Goal: Information Seeking & Learning: Check status

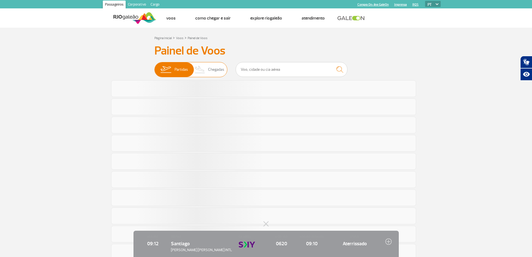
click at [212, 71] on span "Chegadas" at bounding box center [216, 69] width 16 height 15
click at [155, 67] on input "Partidas Chegadas" at bounding box center [155, 67] width 0 height 0
click at [285, 73] on input "text" at bounding box center [292, 69] width 112 height 15
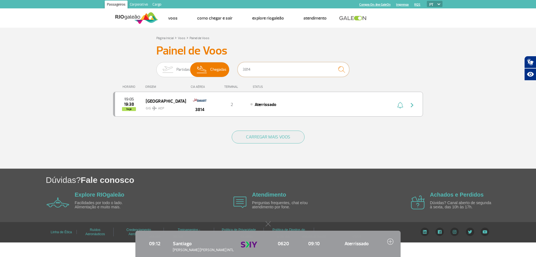
type input "3814"
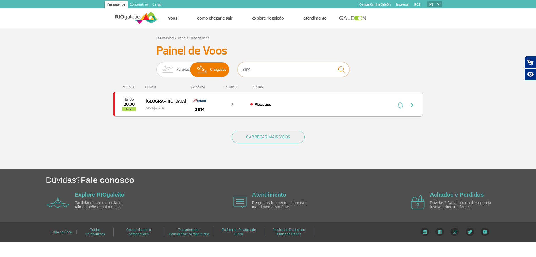
click at [303, 71] on input "3814" at bounding box center [294, 69] width 112 height 15
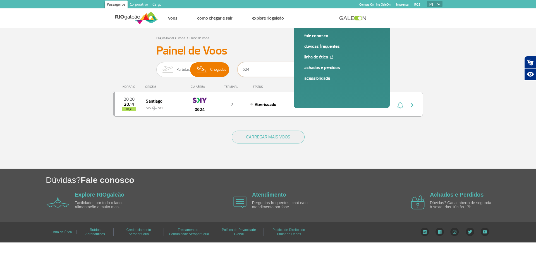
type input "624"
